Goal: Check status: Check status

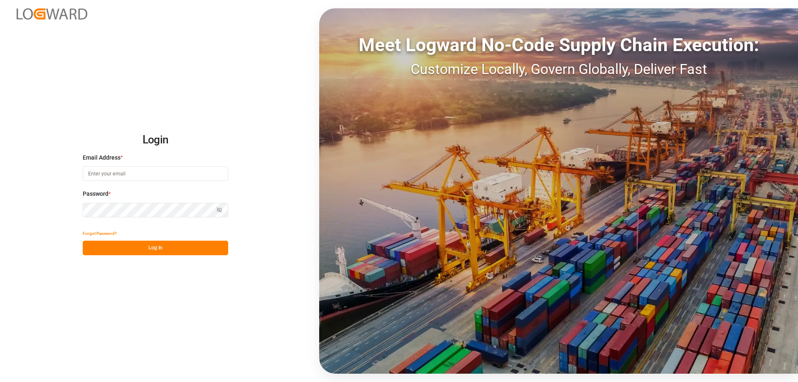
type input "[PERSON_NAME][EMAIL_ADDRESS][DOMAIN_NAME]"
click at [163, 246] on button "Log In" at bounding box center [155, 248] width 145 height 15
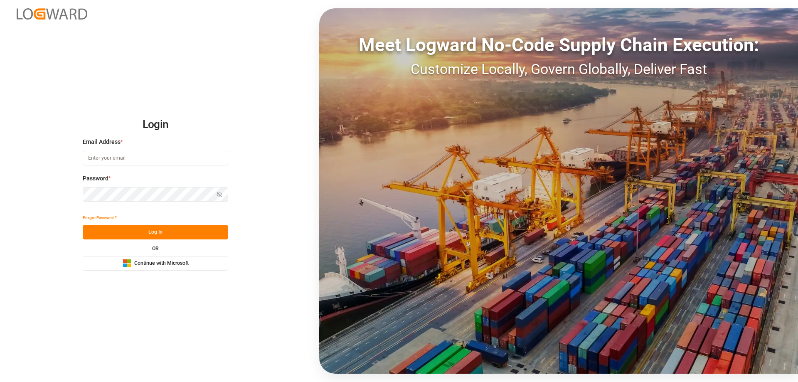
type input "[PERSON_NAME][EMAIL_ADDRESS][DOMAIN_NAME]"
click at [138, 236] on button "Log In" at bounding box center [155, 232] width 145 height 15
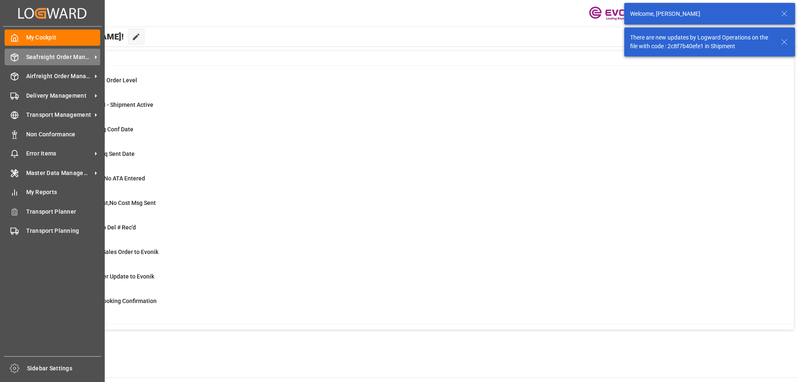
click at [40, 61] on span "Seafreight Order Management" at bounding box center [59, 57] width 66 height 9
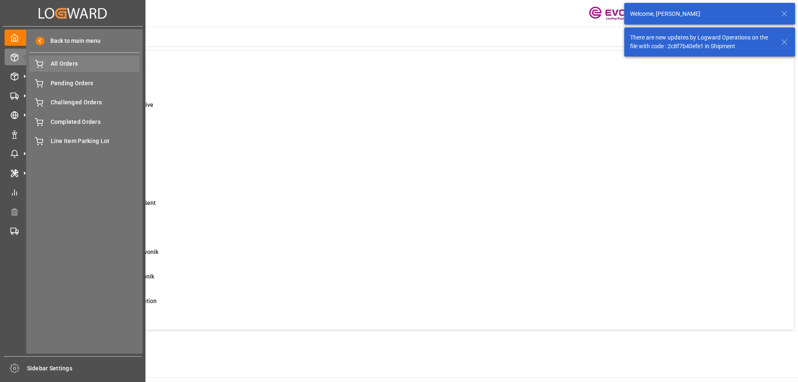
click at [75, 66] on span "All Orders" at bounding box center [95, 63] width 89 height 9
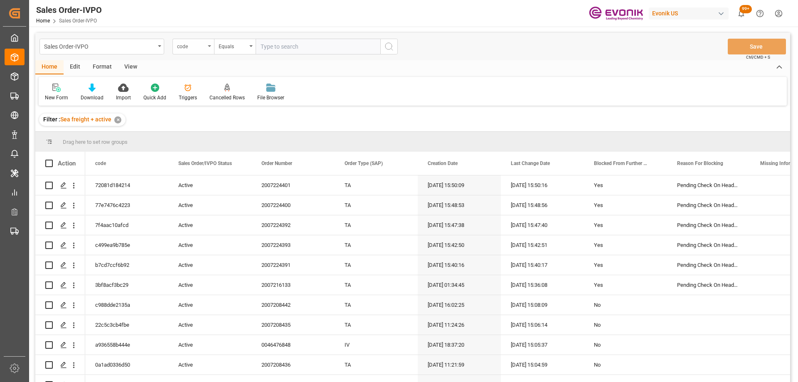
click at [185, 49] on div "code" at bounding box center [191, 46] width 28 height 10
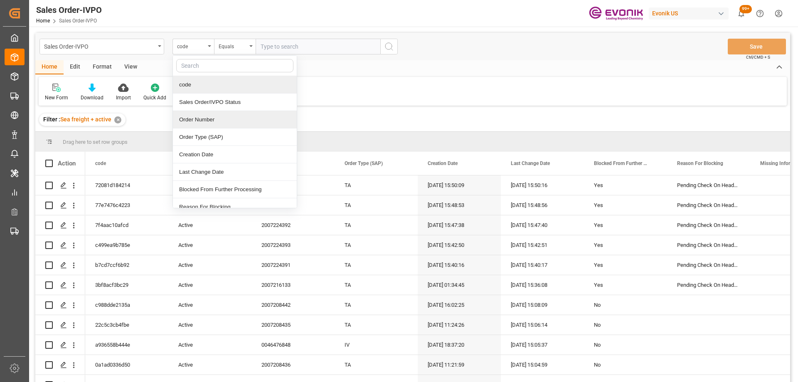
click at [205, 115] on div "Order Number" at bounding box center [235, 119] width 124 height 17
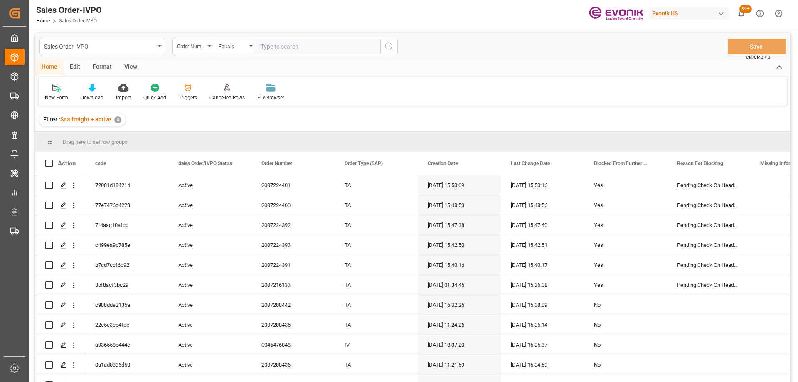
click at [271, 49] on input "text" at bounding box center [317, 47] width 125 height 16
paste input "0046469412"
type input "0046469412"
click at [388, 44] on icon "search button" at bounding box center [389, 47] width 10 height 10
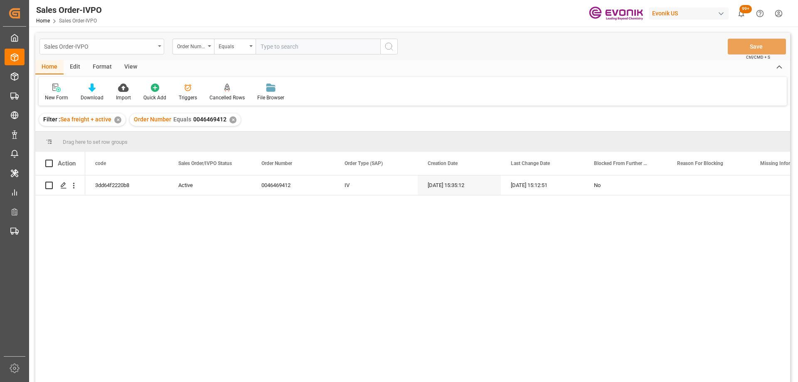
click at [145, 46] on div "Sales Order-IVPO" at bounding box center [99, 46] width 111 height 10
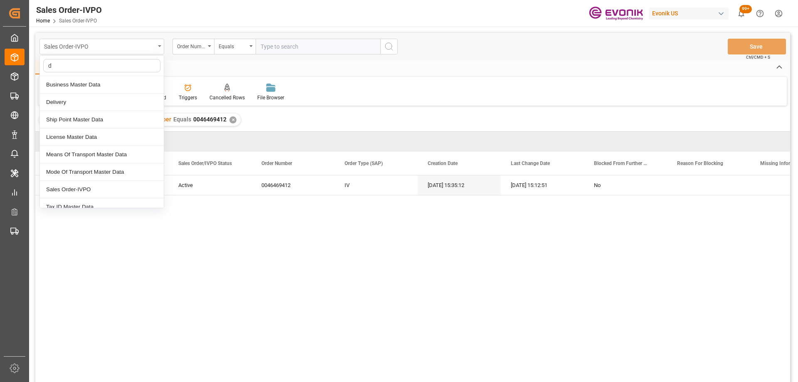
type input "de"
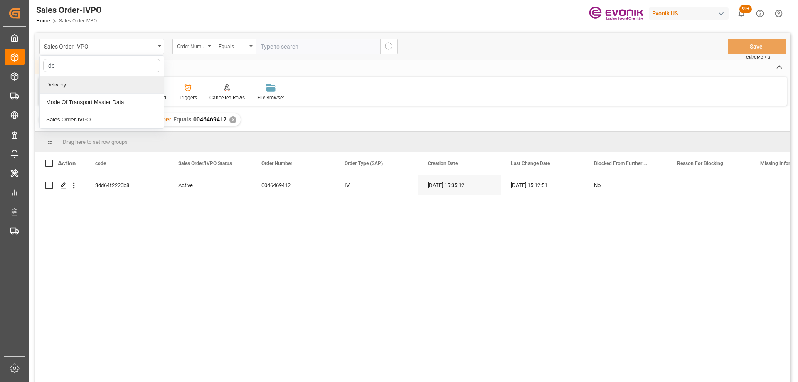
click at [111, 84] on div "Delivery" at bounding box center [102, 84] width 124 height 17
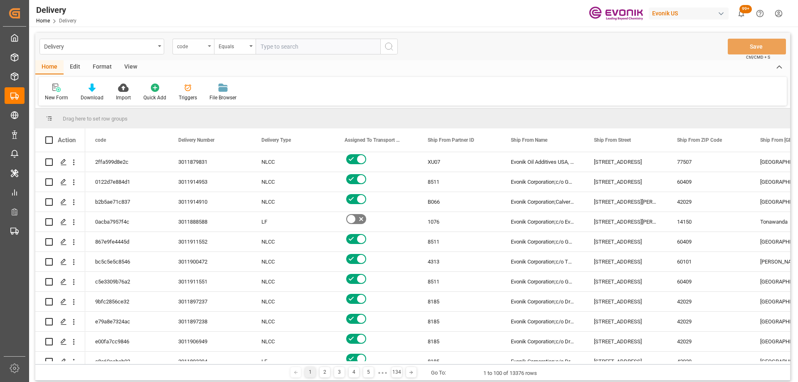
click at [193, 45] on div "code" at bounding box center [191, 46] width 28 height 10
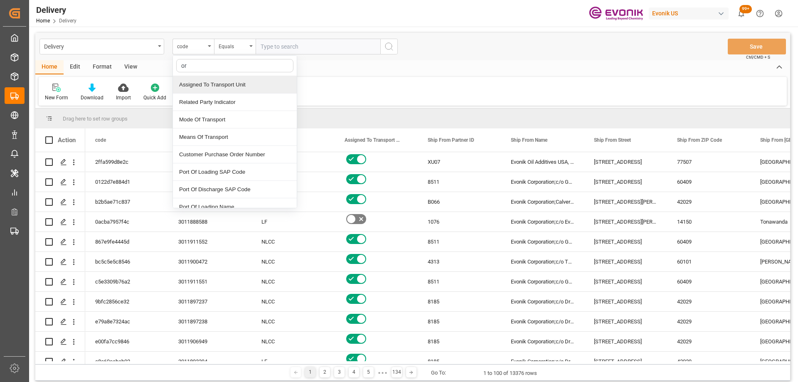
type input "ord"
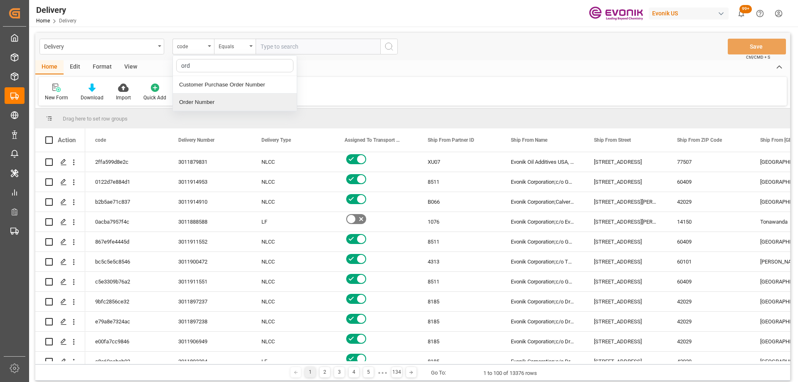
click at [203, 97] on div "Order Number" at bounding box center [235, 101] width 124 height 17
click at [275, 43] on input "text" at bounding box center [317, 47] width 125 height 16
paste input "0046469412"
type input "0046469412"
click at [388, 45] on icon "search button" at bounding box center [389, 47] width 10 height 10
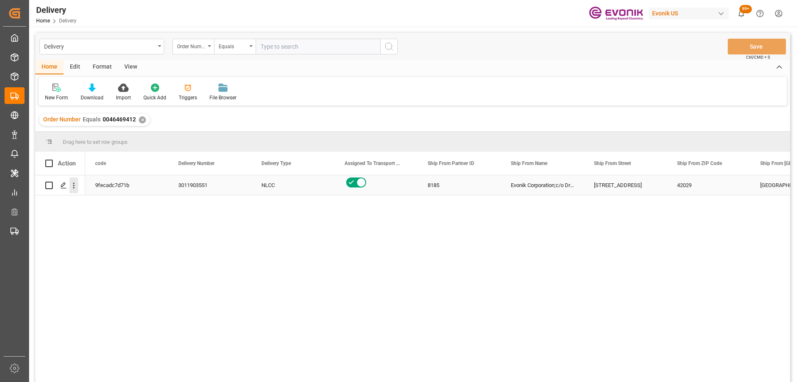
click at [77, 187] on icon "open menu" at bounding box center [73, 185] width 9 height 9
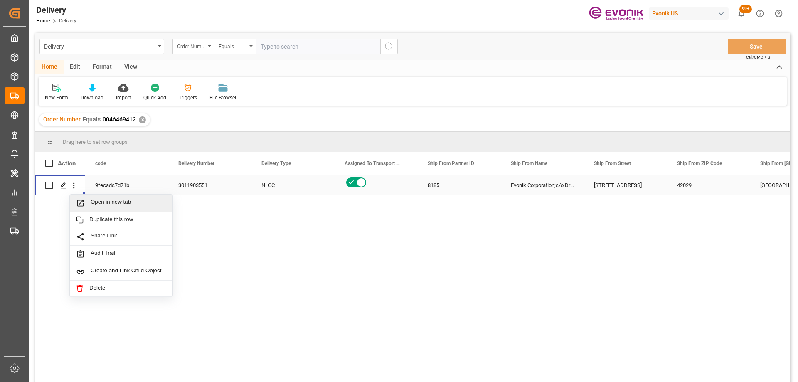
click at [88, 200] on span "Press SPACE to select this row." at bounding box center [83, 203] width 15 height 9
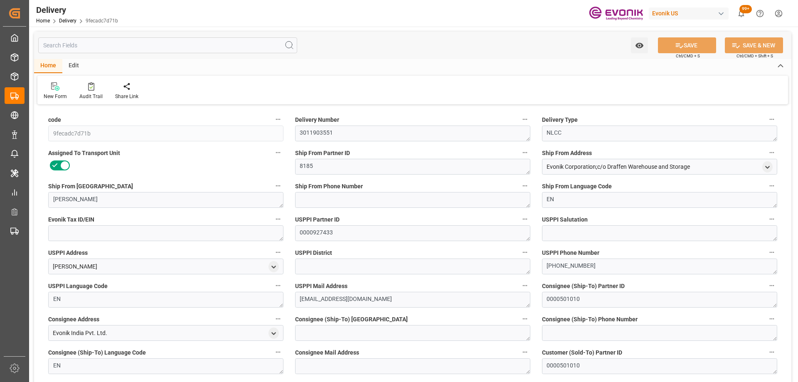
type input "USORF"
type input "INNSA"
type input "0"
type input "1.0974"
type input "136.08"
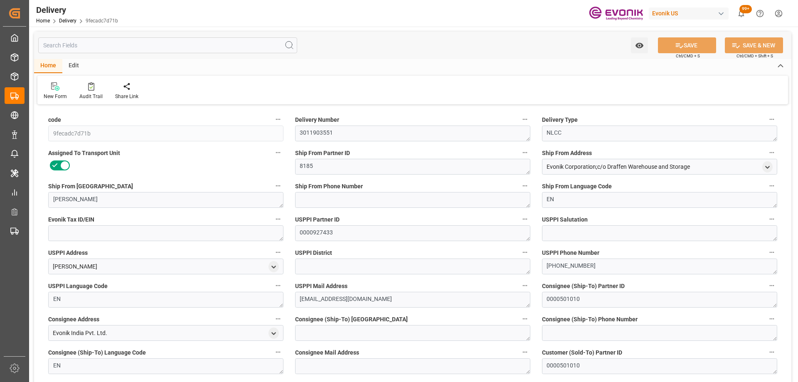
type input "6"
type input "1097.418"
type input "136.08"
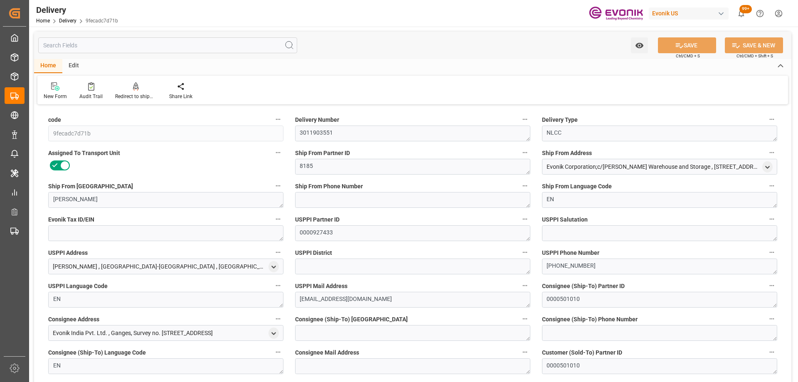
type input "11-30-2025"
type input "10-16-2025"
type input "10-09-2025"
type input "10-10-2025 00:00"
type input "10-09-2025 15:12"
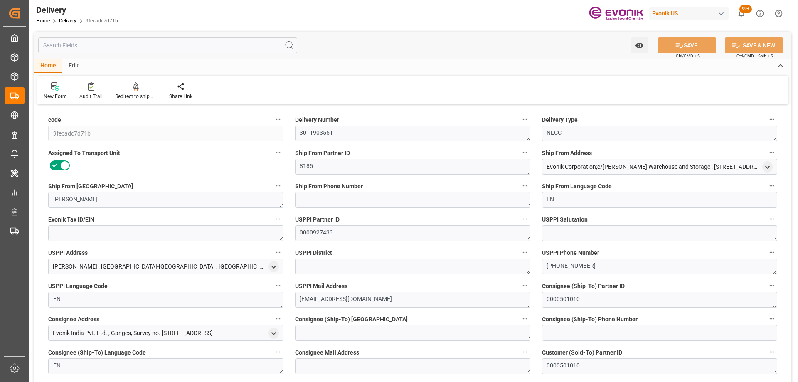
type input "10-10-2025 18:50"
click at [109, 44] on input "text" at bounding box center [167, 45] width 259 height 16
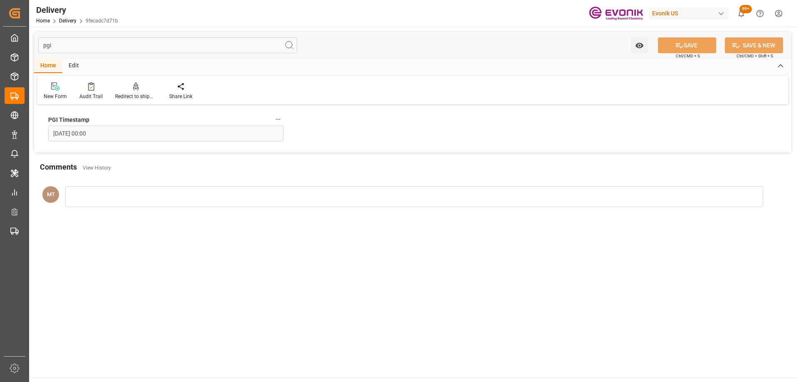
type input "pgi"
